Goal: Task Accomplishment & Management: Use online tool/utility

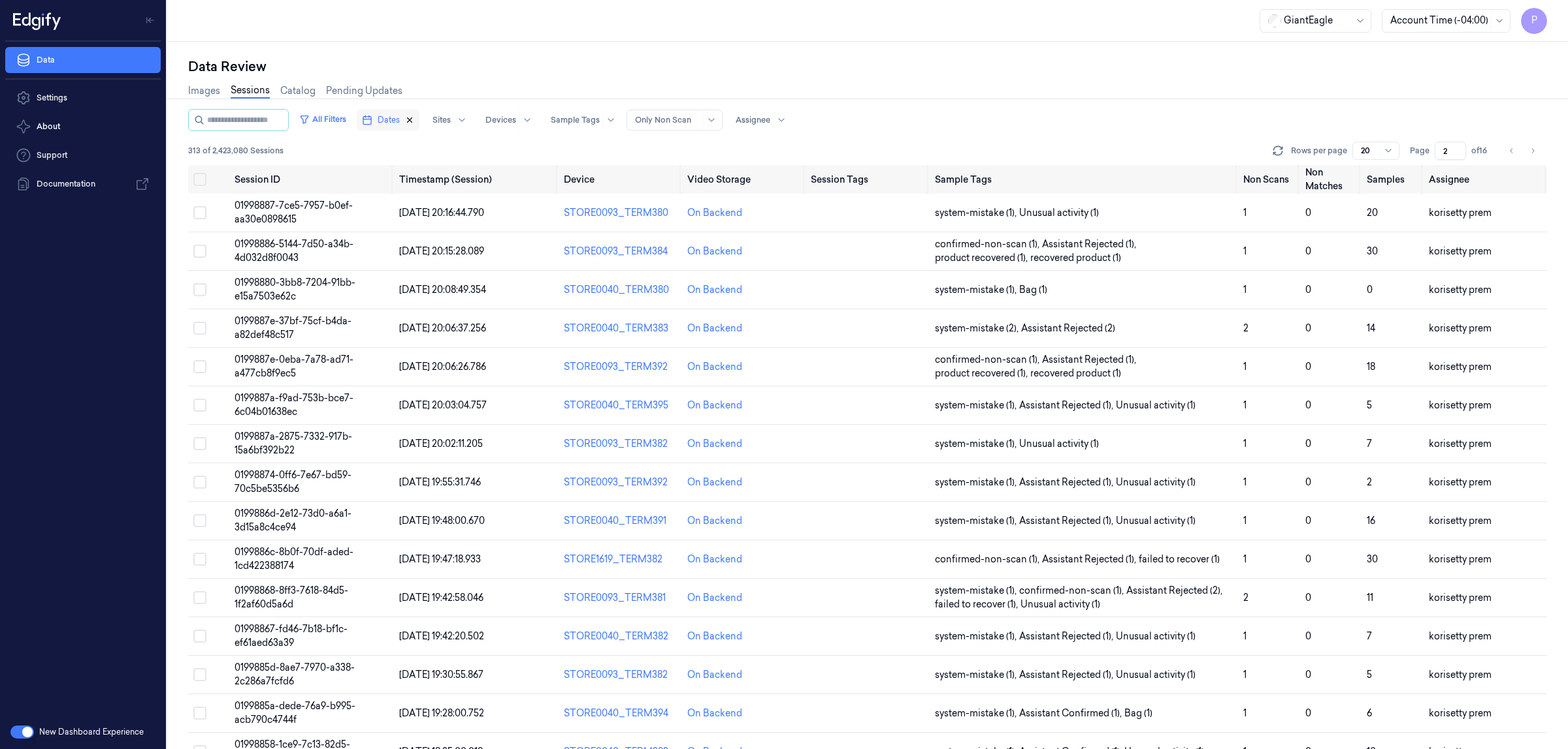
click at [412, 3] on icon "button" at bounding box center [409, 119] width 9 height 9
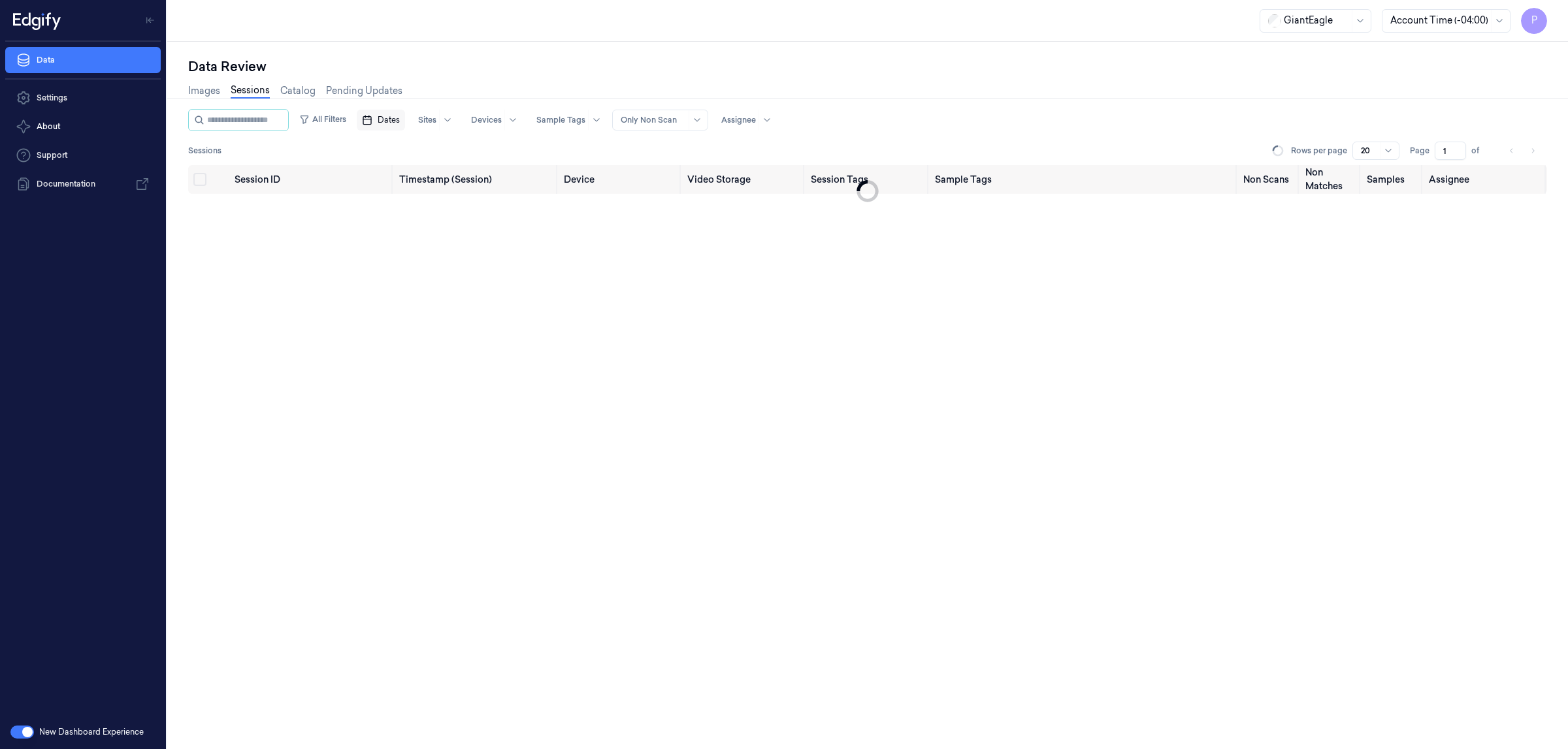
type input "1"
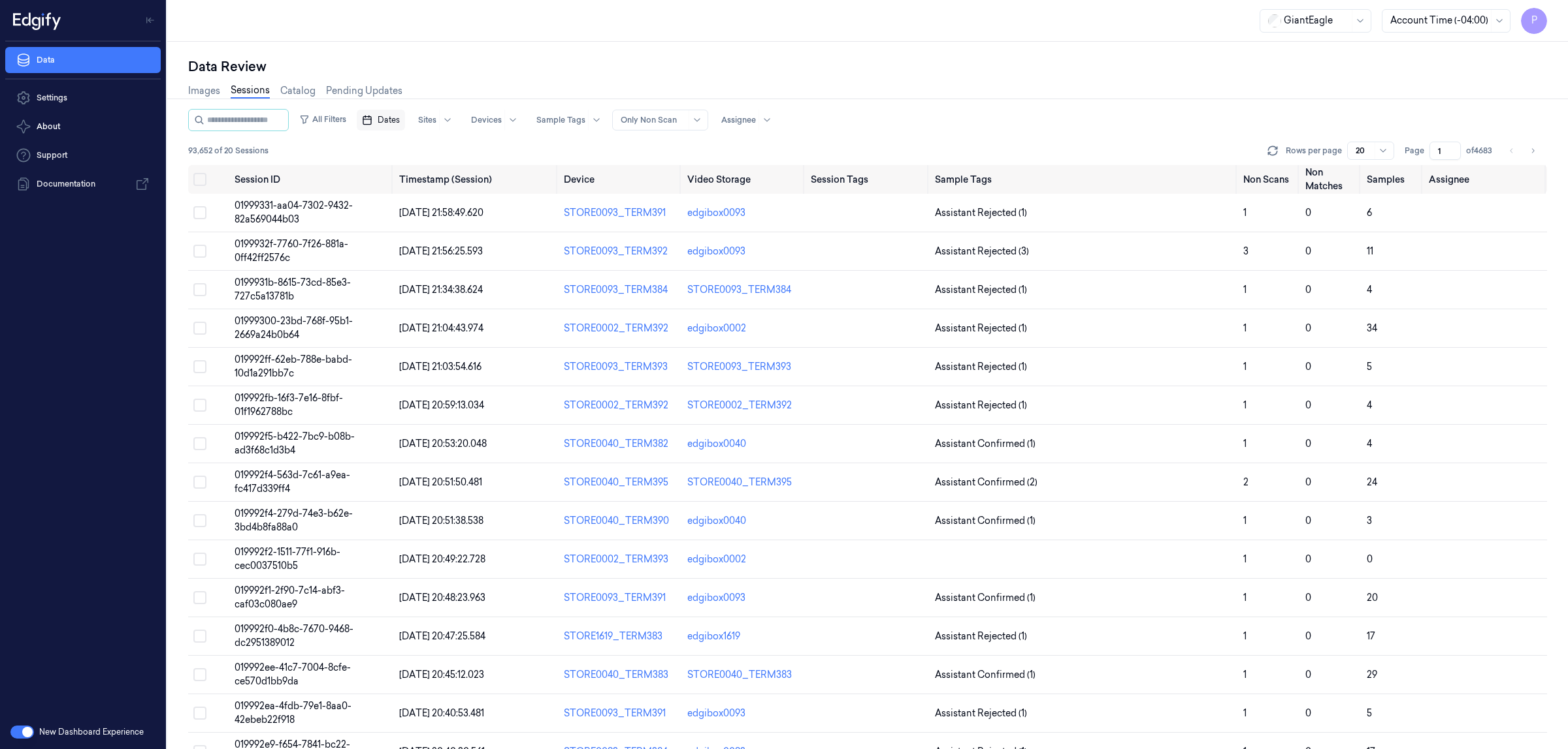
click at [392, 3] on span "Dates" at bounding box center [388, 120] width 22 height 12
click at [412, 3] on button "27" at bounding box center [514, 278] width 21 height 21
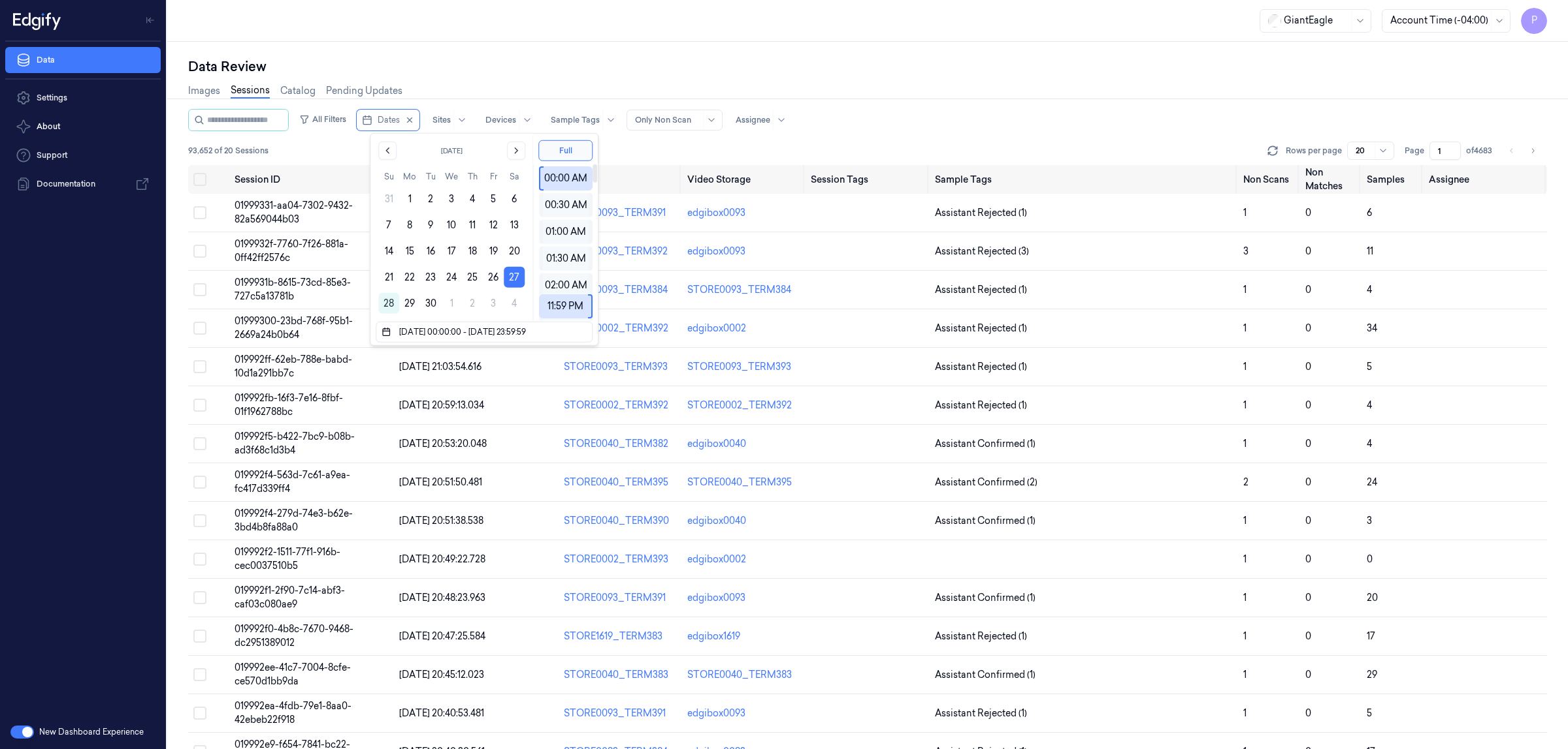
click at [412, 3] on div "Data Review" at bounding box center [868, 66] width 1359 height 18
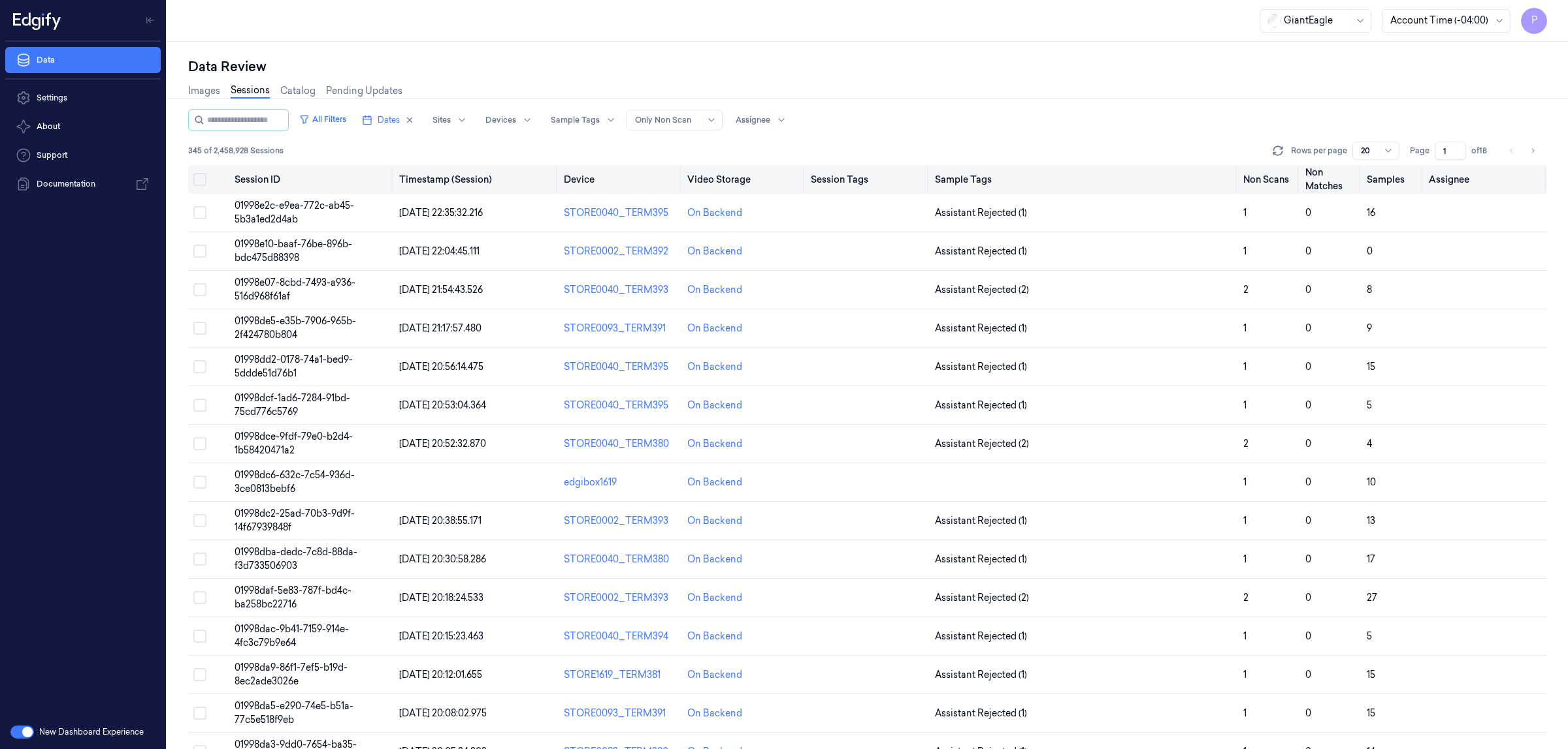
click at [197, 3] on button "Select all" at bounding box center [199, 179] width 13 height 13
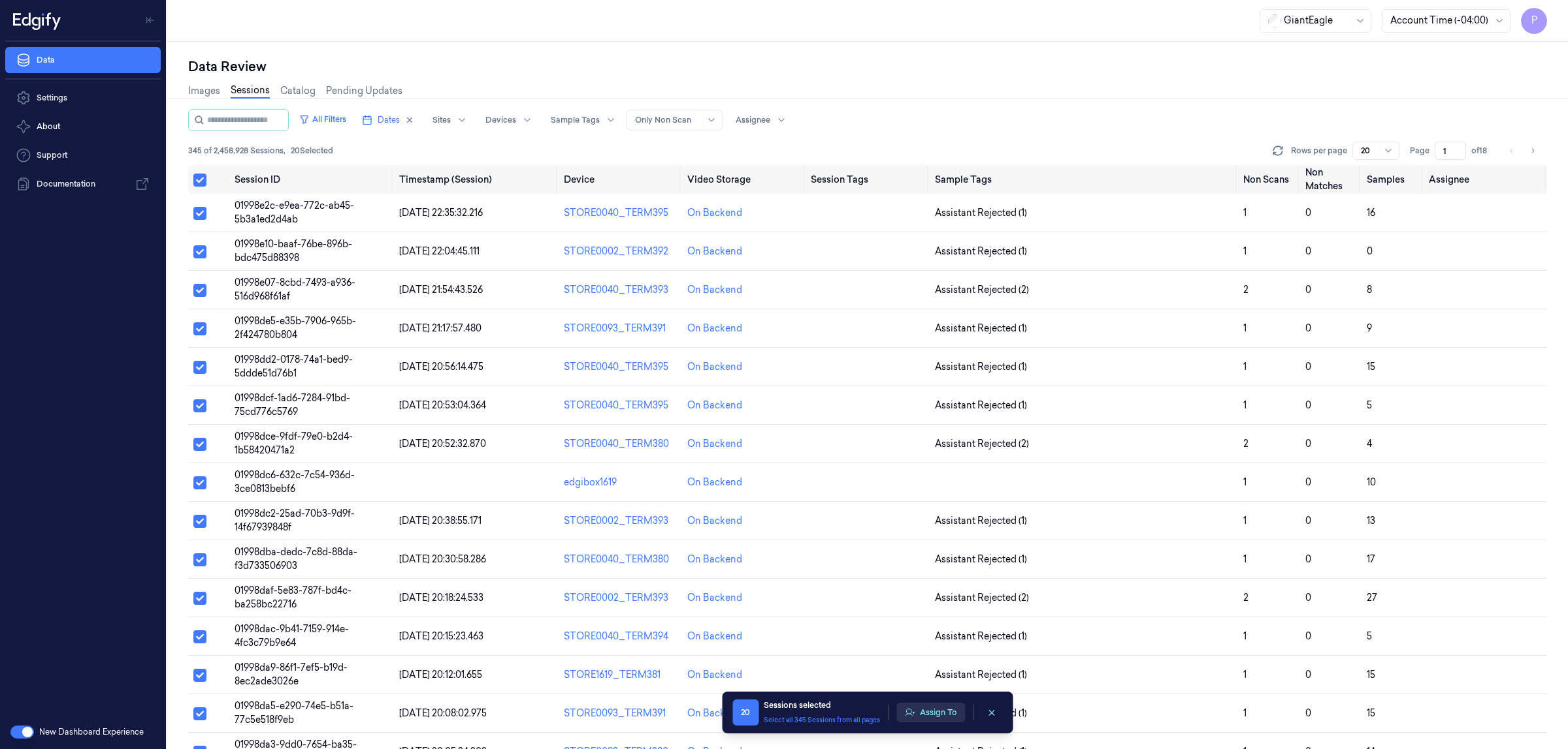
type button "on"
click at [412, 3] on button "Assign To" at bounding box center [930, 713] width 69 height 19
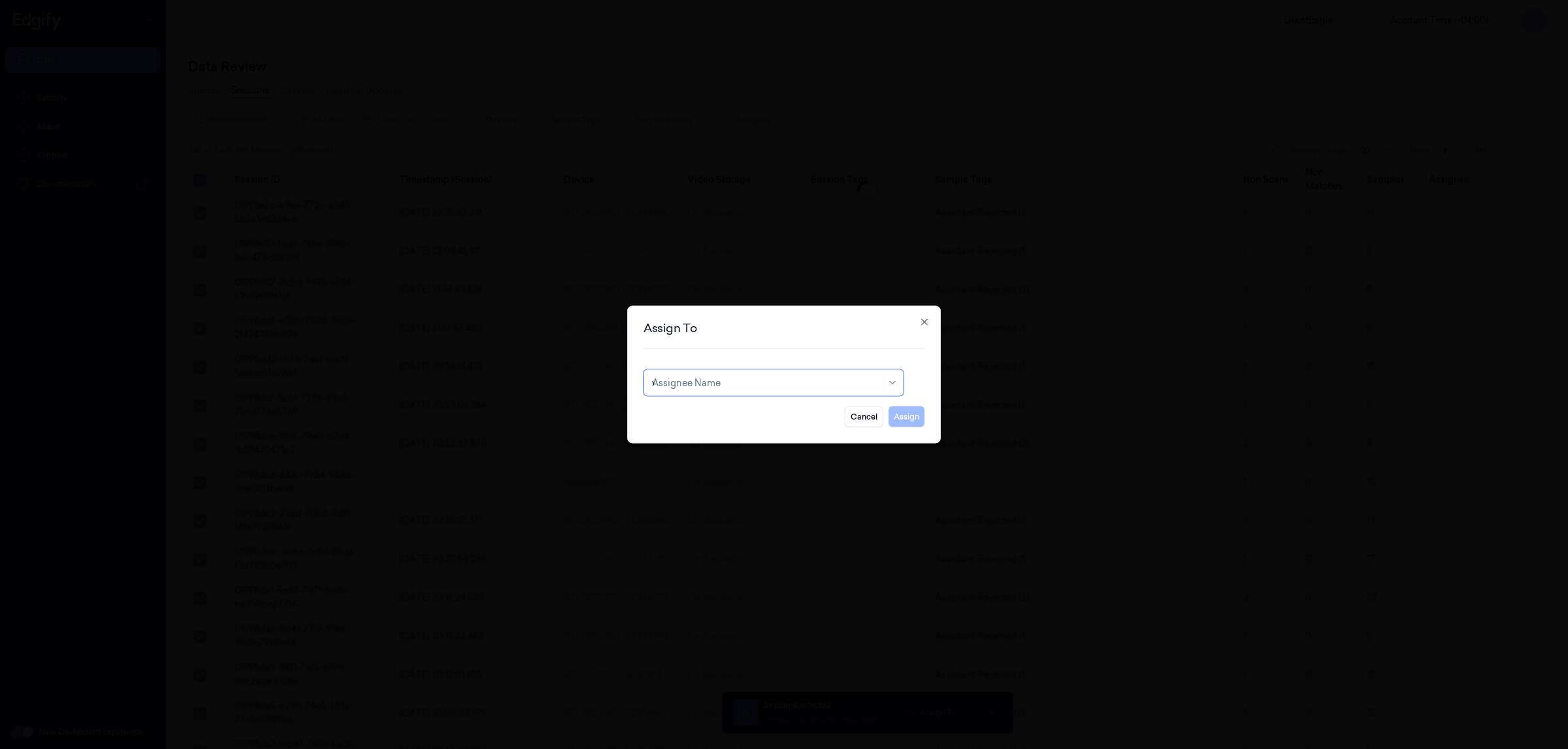
type input "var"
click at [412, 3] on div "[PERSON_NAME] g" at bounding box center [774, 434] width 243 height 14
click at [412, 3] on button "Assign" at bounding box center [906, 418] width 36 height 21
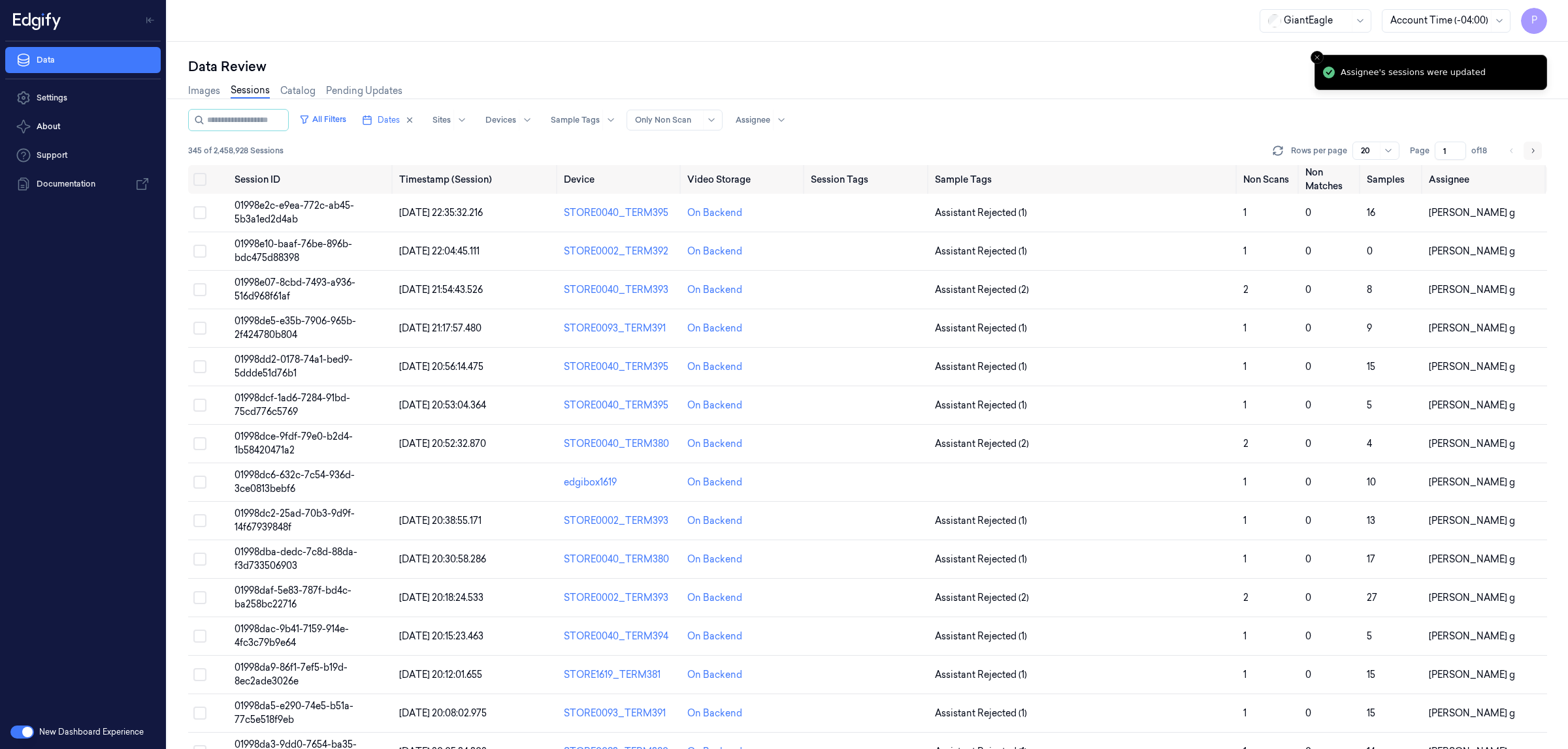
click at [412, 3] on icon "Go to next page" at bounding box center [1532, 151] width 8 height 11
type input "2"
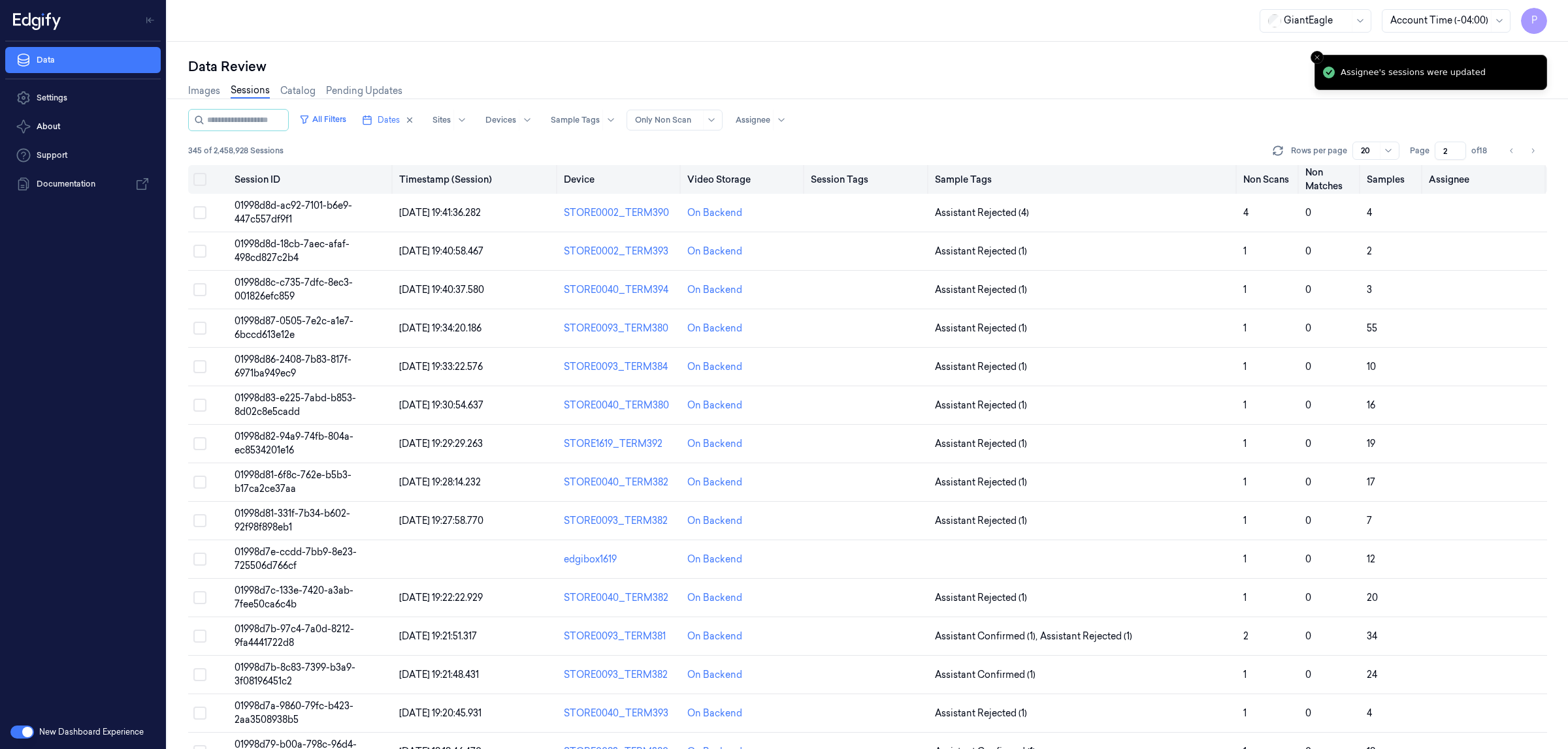
click at [197, 3] on button "on" at bounding box center [199, 179] width 13 height 13
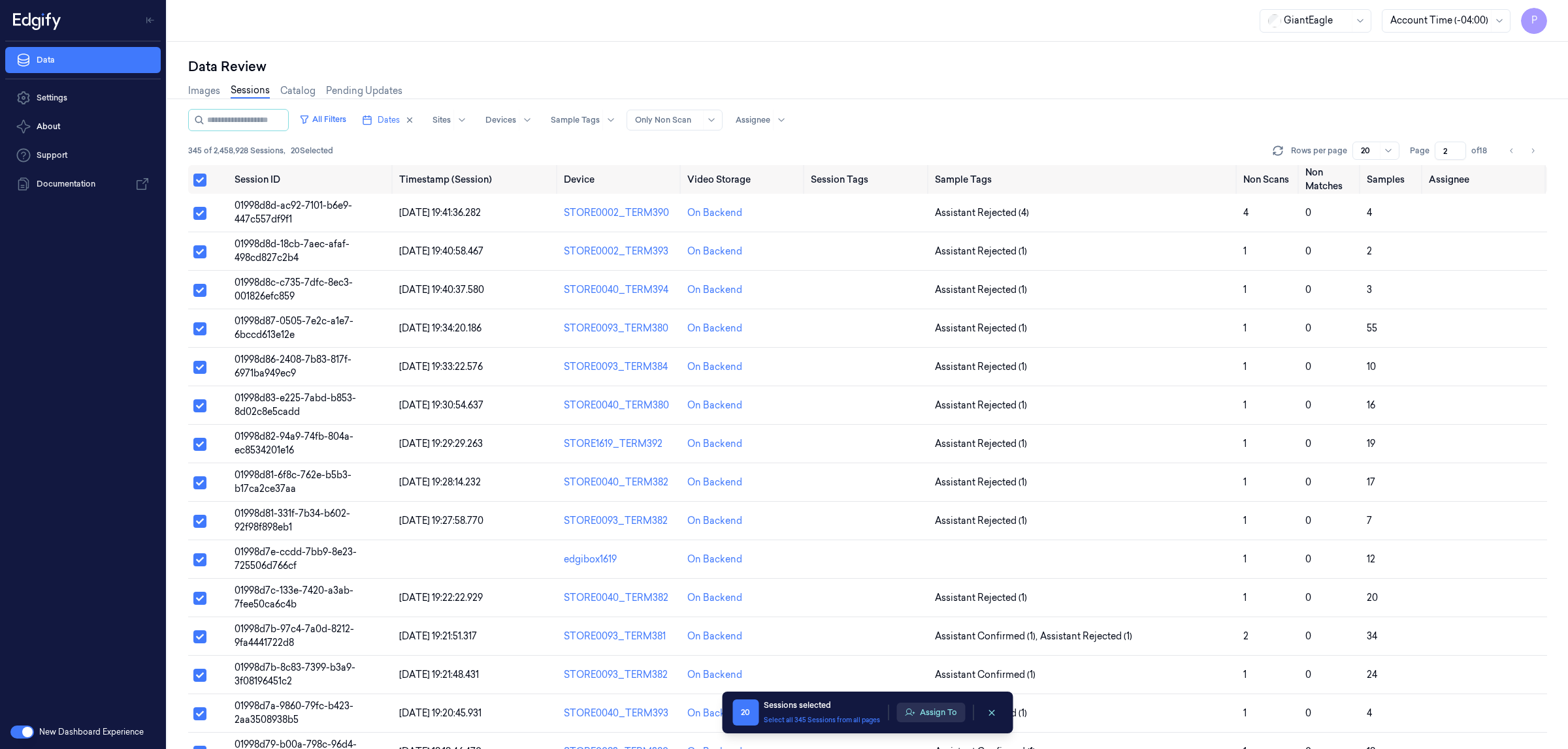
click at [412, 3] on button "Assign To" at bounding box center [930, 713] width 69 height 19
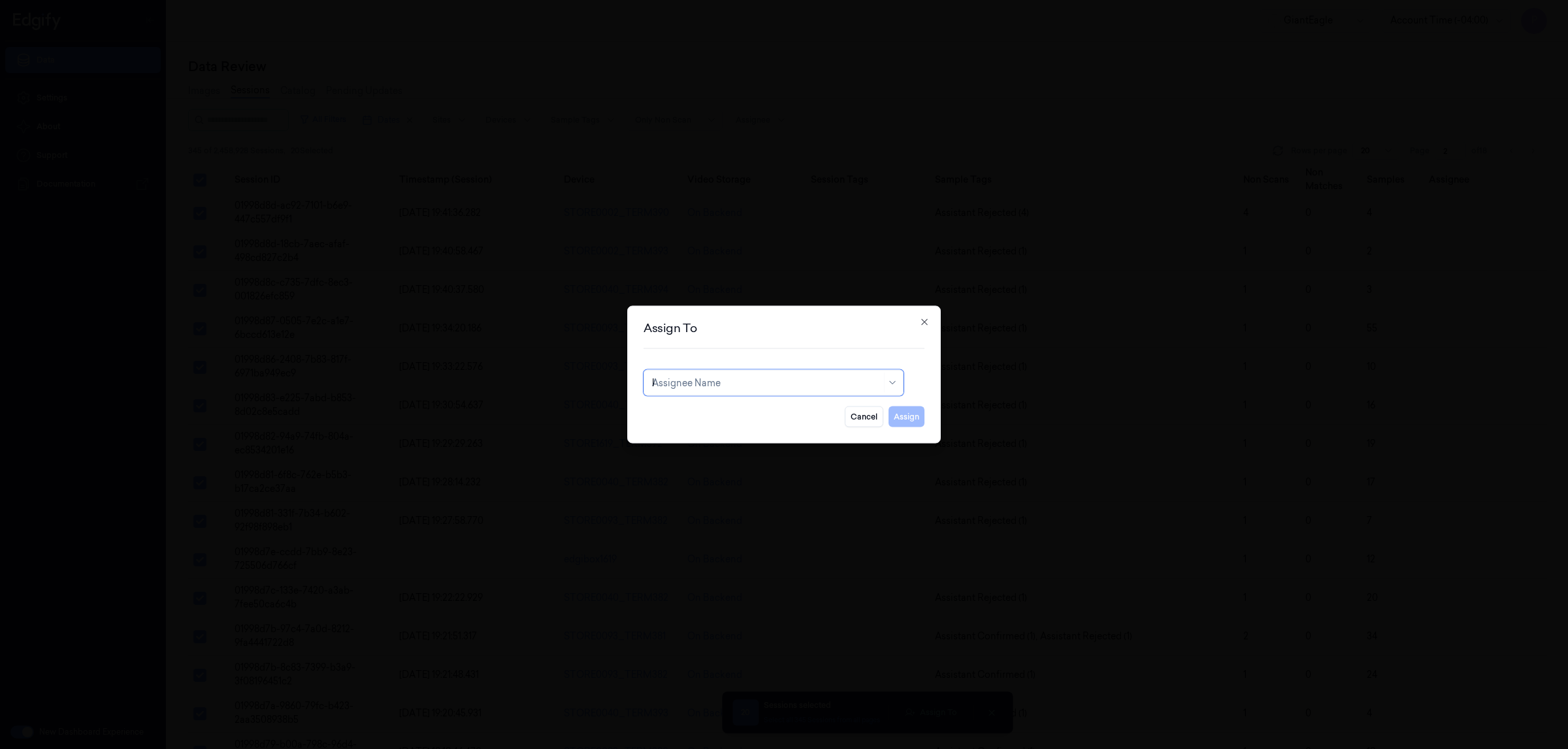
type input "ko"
click at [412, 3] on div "korisetty prem" at bounding box center [774, 413] width 243 height 14
click at [412, 3] on button "Assign" at bounding box center [906, 418] width 36 height 21
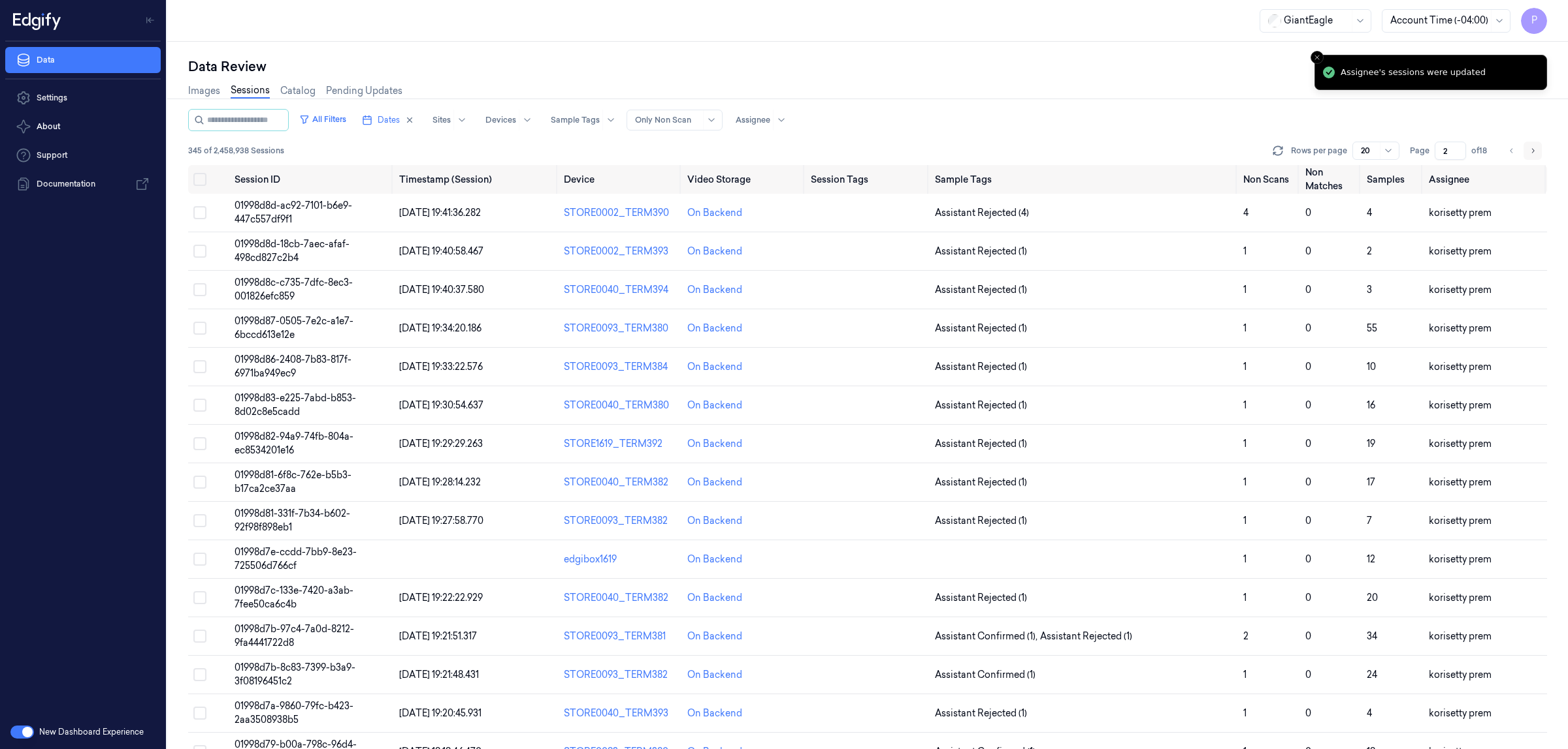
click at [412, 3] on icon "Go to next page" at bounding box center [1532, 151] width 8 height 11
type input "3"
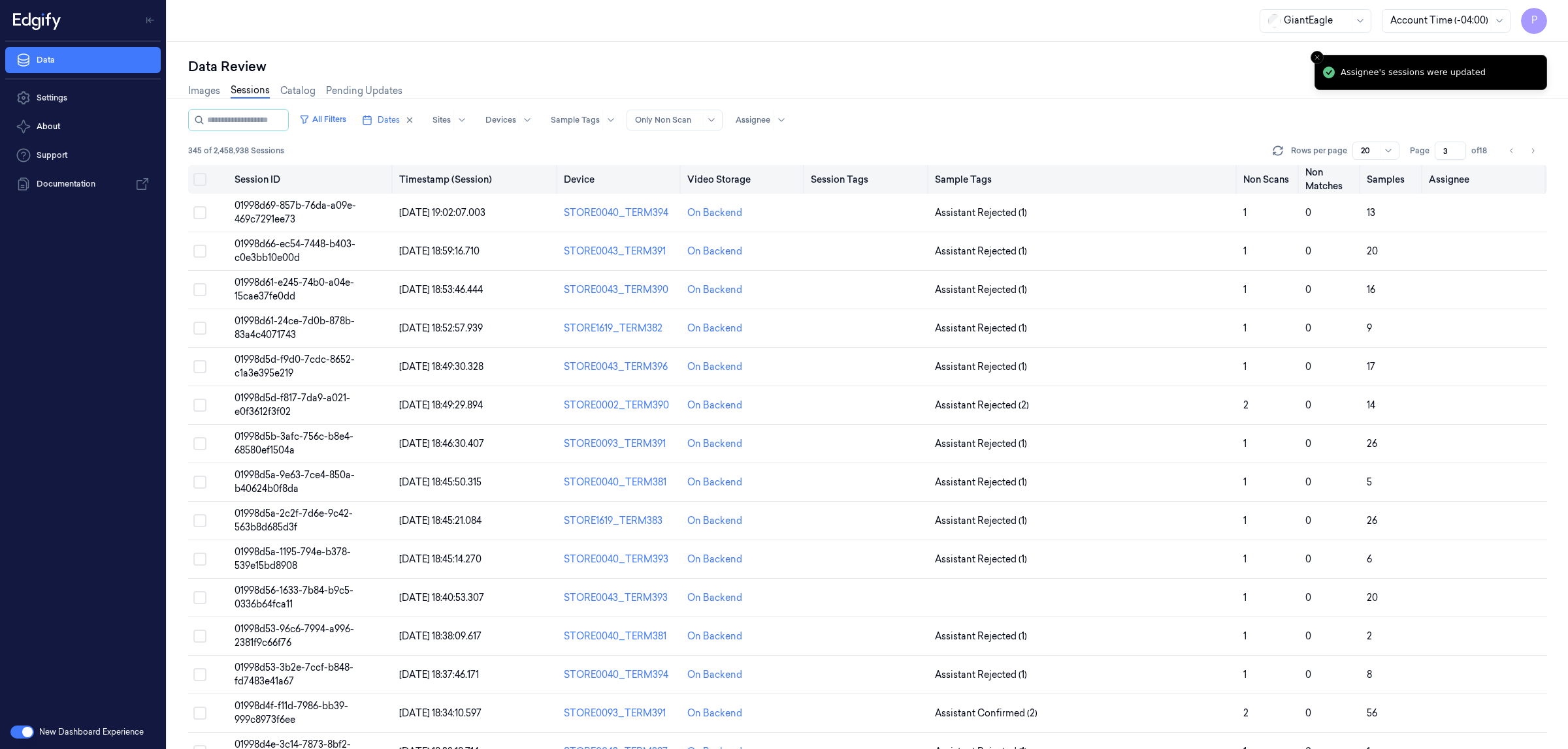
click at [204, 3] on button "on" at bounding box center [199, 179] width 13 height 13
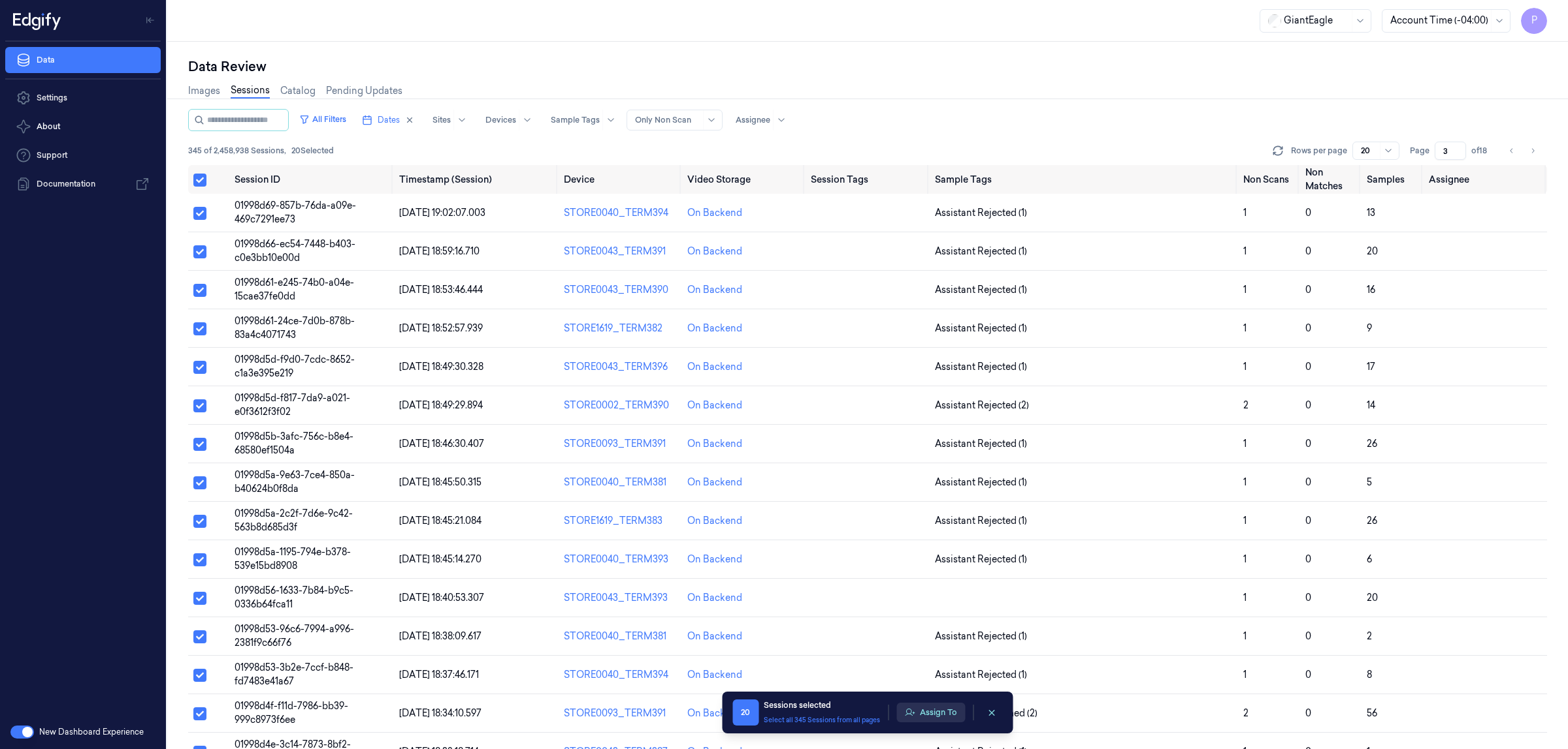
click at [412, 3] on button "Assign To" at bounding box center [930, 713] width 69 height 19
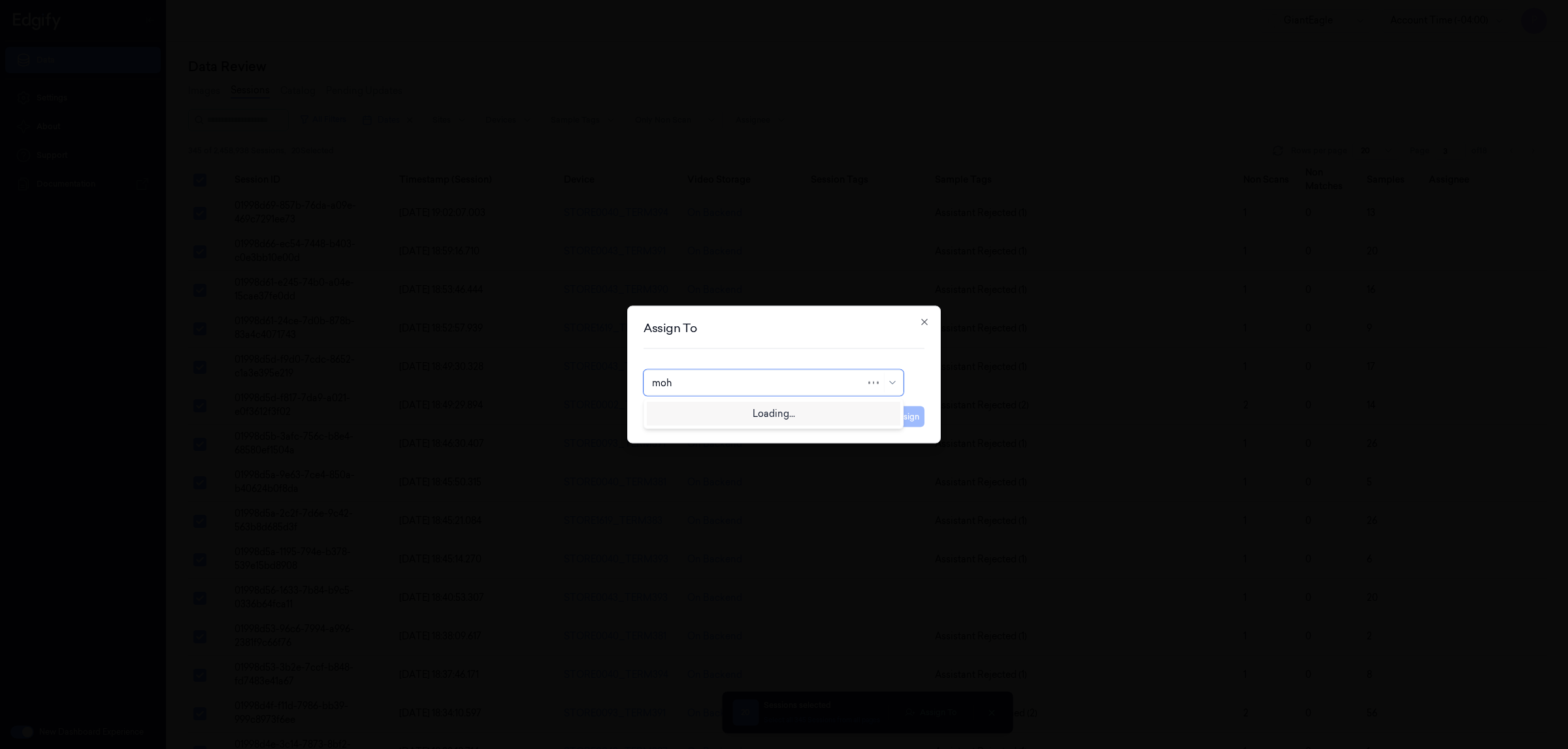
type input "moha"
click at [412, 3] on div "[PERSON_NAME]" at bounding box center [774, 413] width 243 height 14
click at [412, 3] on button "Assign" at bounding box center [906, 418] width 36 height 21
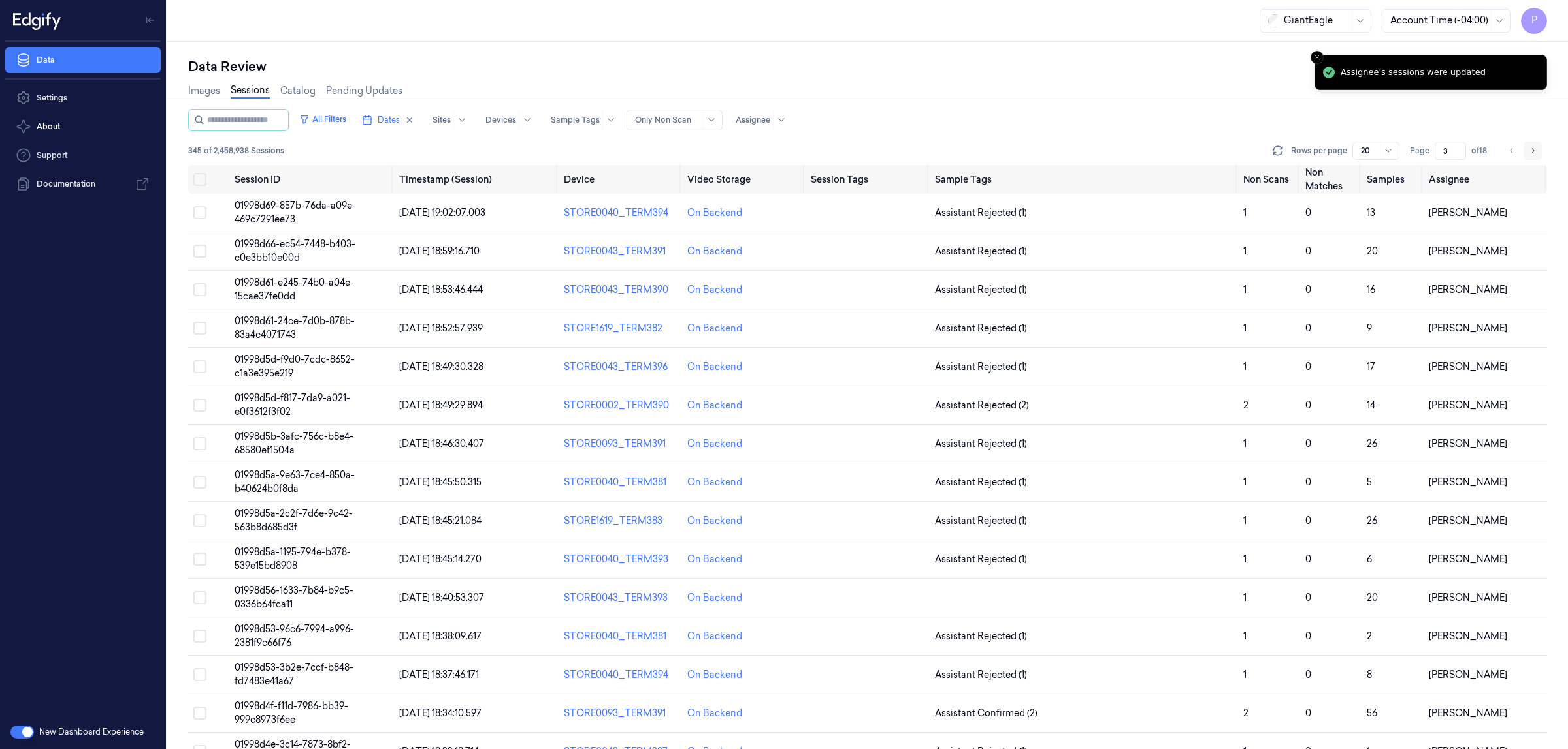
click at [412, 3] on icon "Go to next page" at bounding box center [1532, 151] width 8 height 11
type input "4"
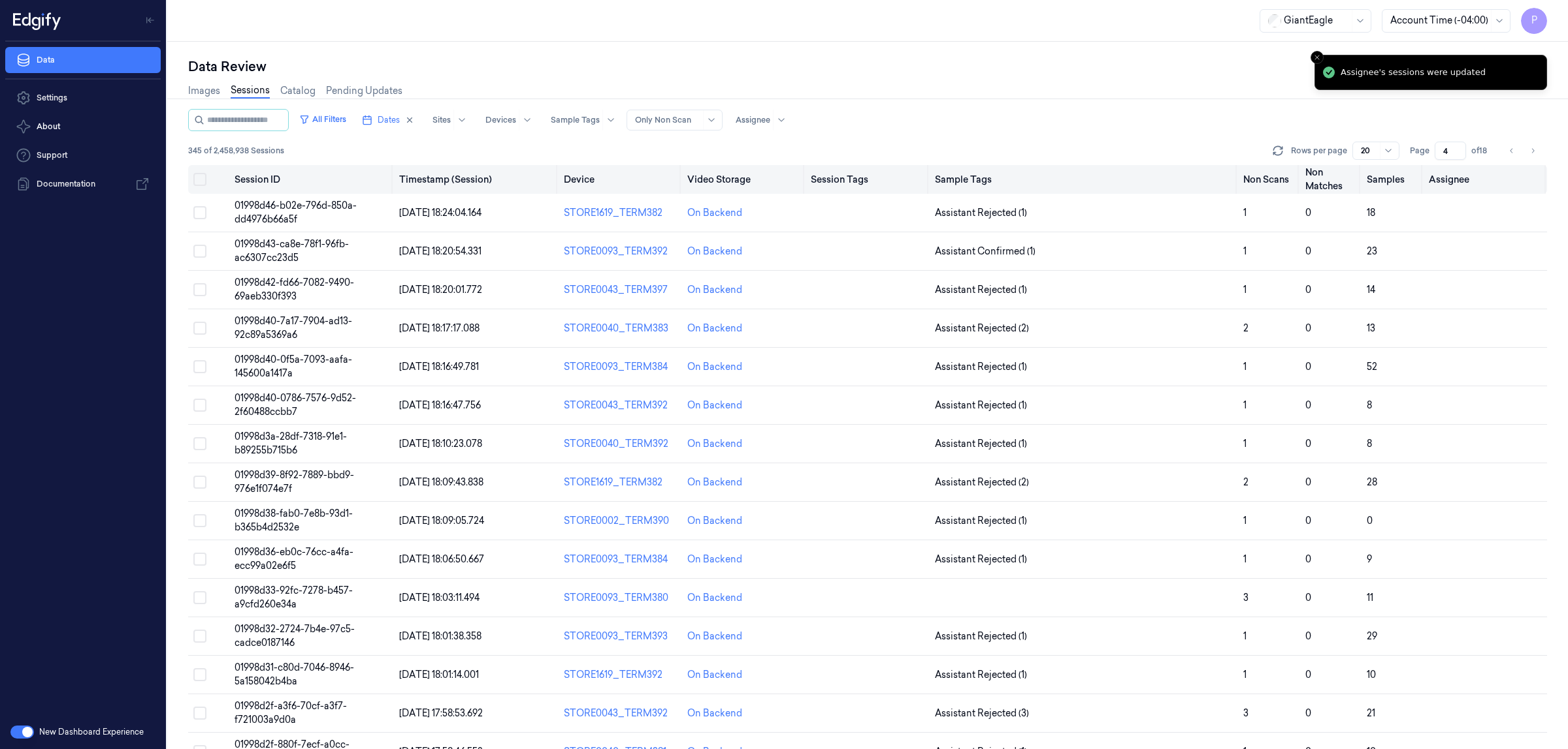
click at [203, 3] on button "on" at bounding box center [199, 179] width 13 height 13
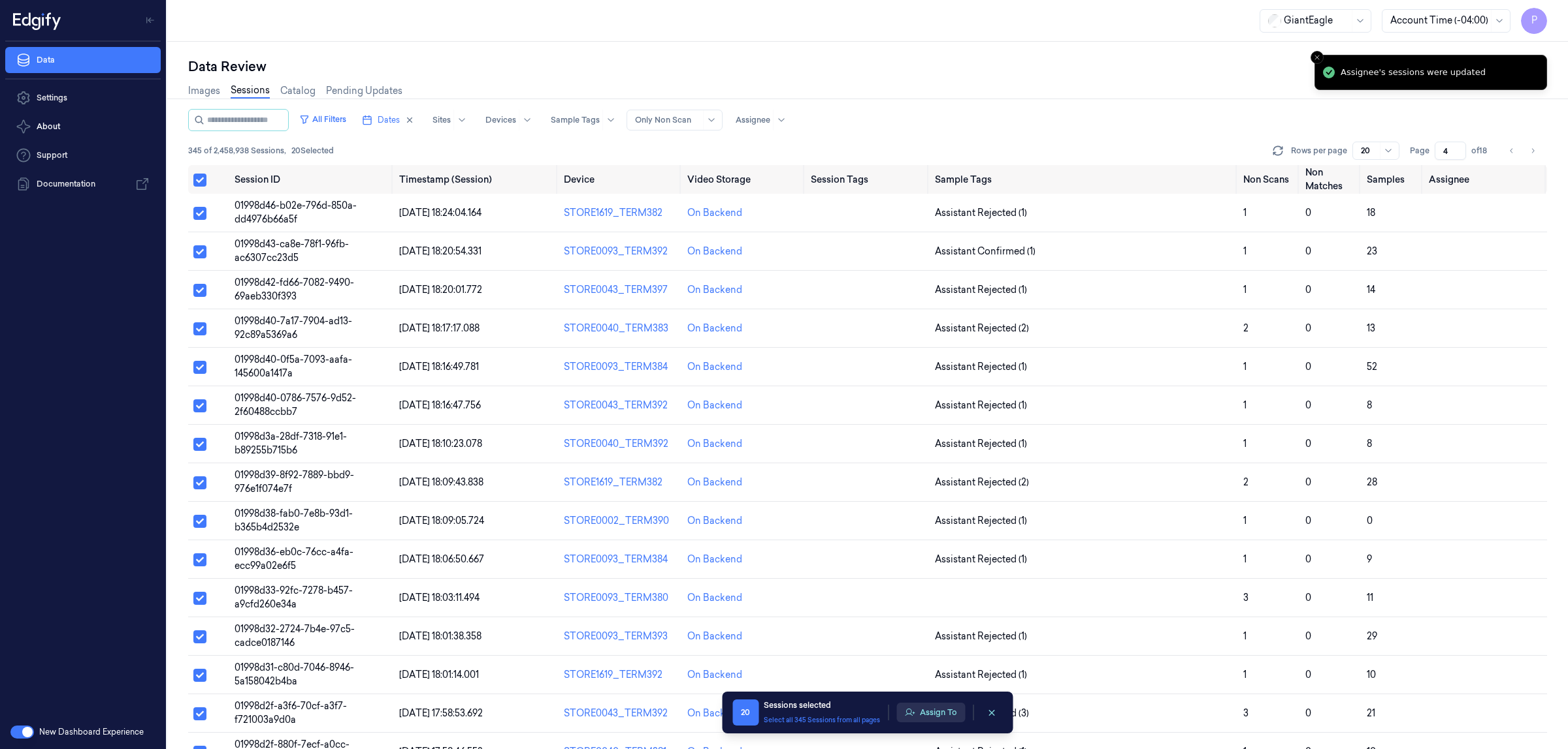
click at [412, 3] on button "Assign To" at bounding box center [930, 713] width 69 height 19
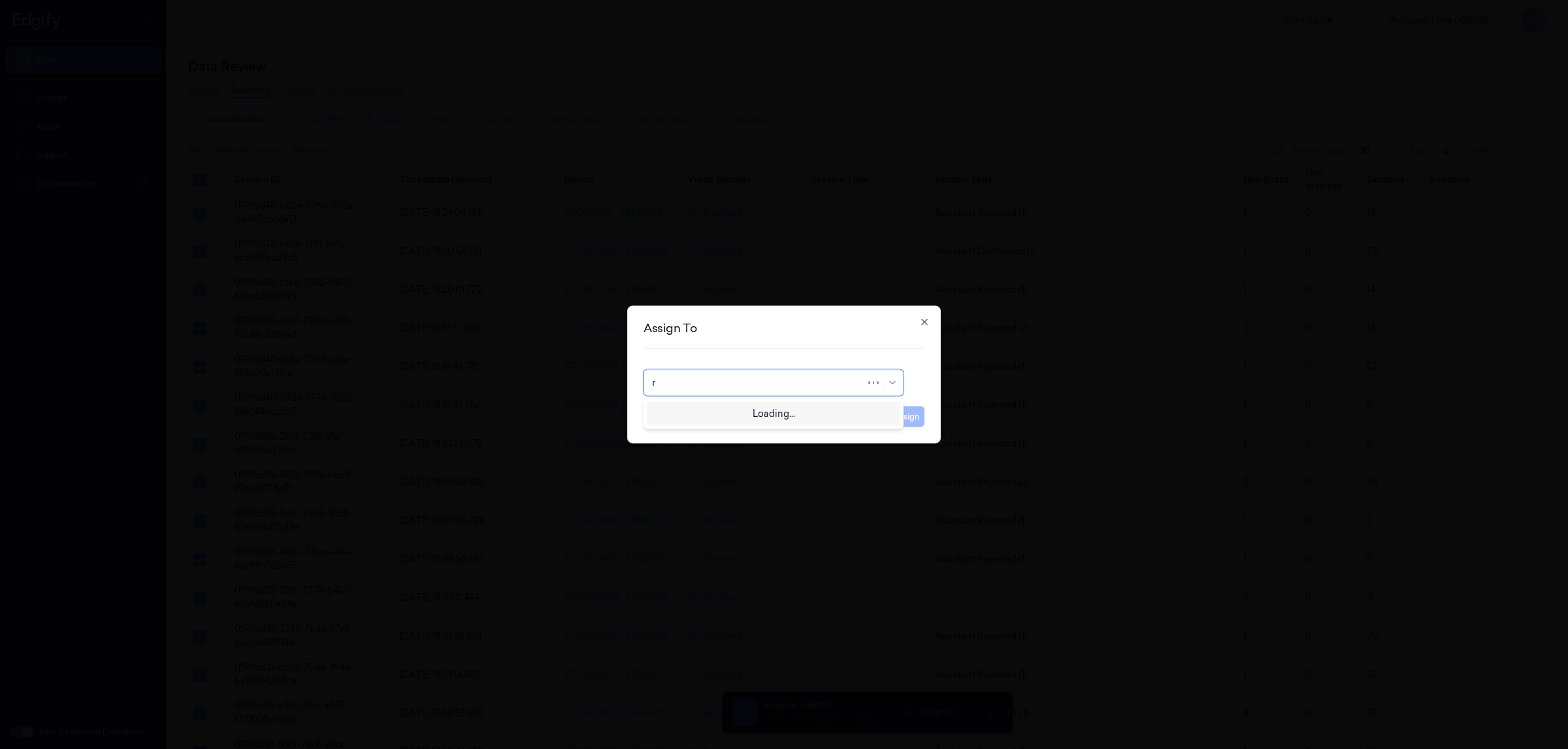
type input "ru"
click at [412, 3] on div "rupa b" at bounding box center [774, 413] width 243 height 14
click at [412, 3] on button "Assign" at bounding box center [906, 418] width 36 height 21
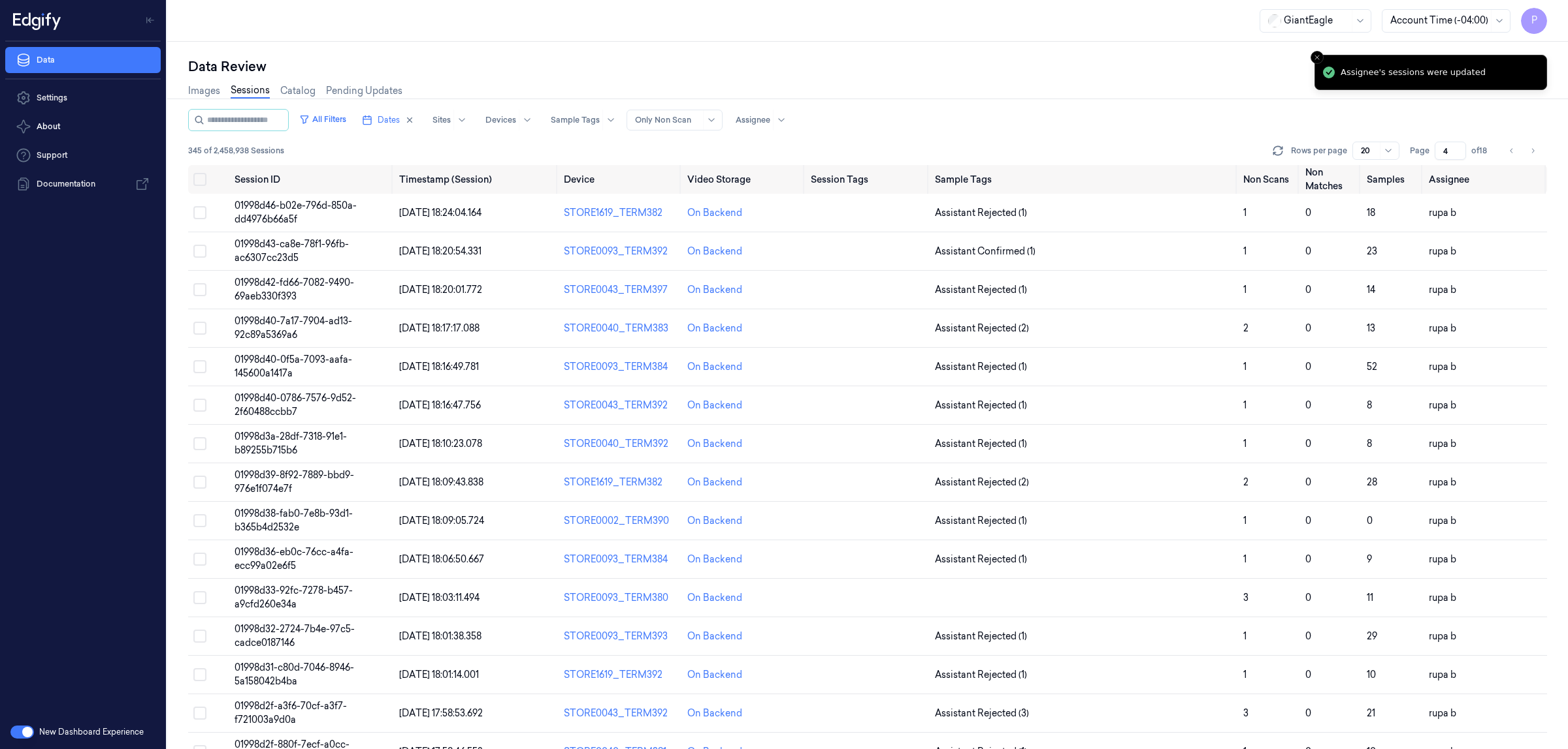
click at [412, 3] on div "All Filters Dates Sites Devices Sample Tags Alert Type Only Non Scan Assignee" at bounding box center [868, 119] width 1359 height 22
